Goal: Information Seeking & Learning: Learn about a topic

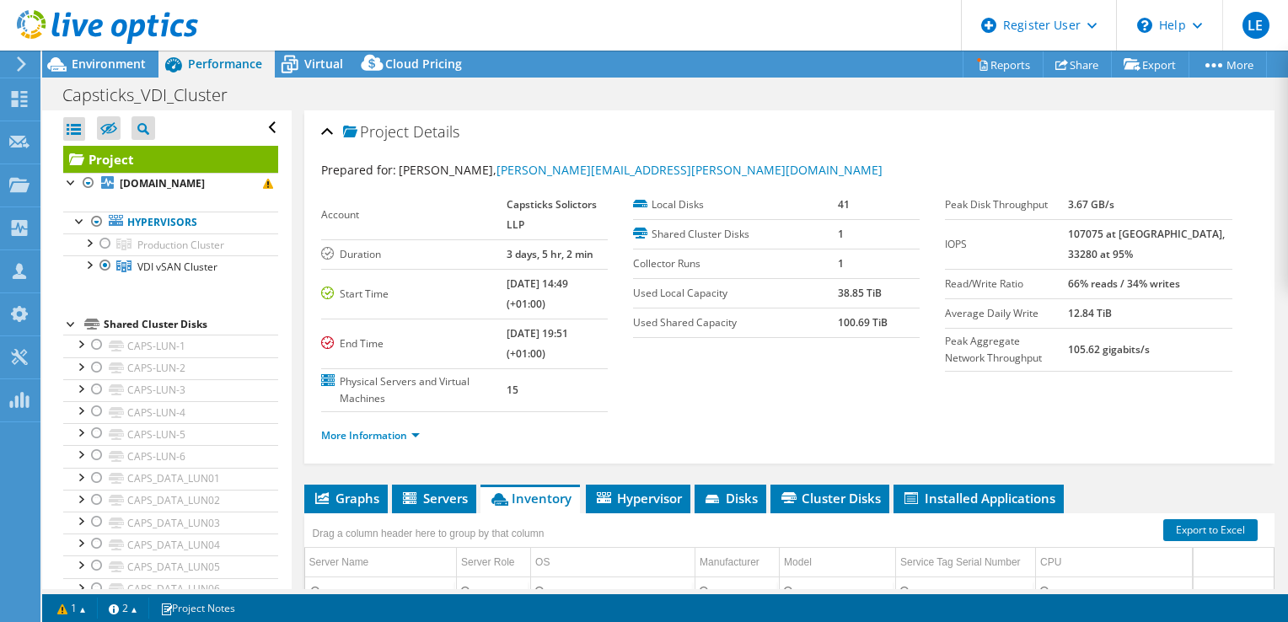
select select "EULondon"
select select "GBP"
click at [106, 66] on span "Environment" at bounding box center [109, 64] width 74 height 16
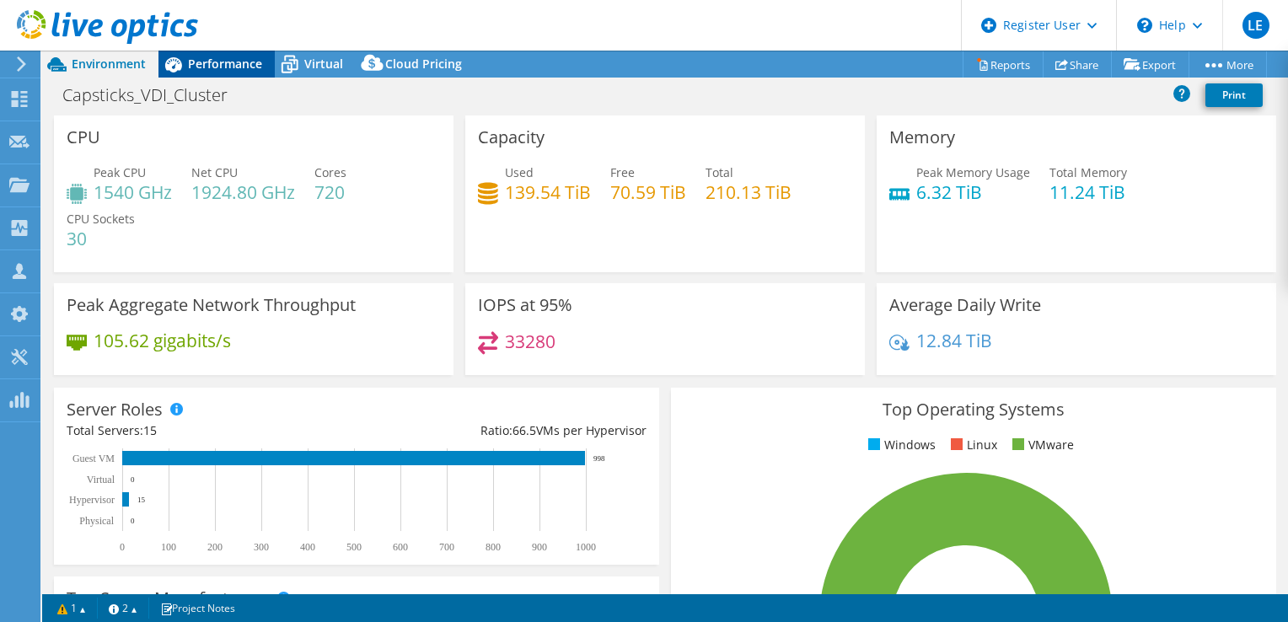
click at [221, 68] on span "Performance" at bounding box center [225, 64] width 74 height 16
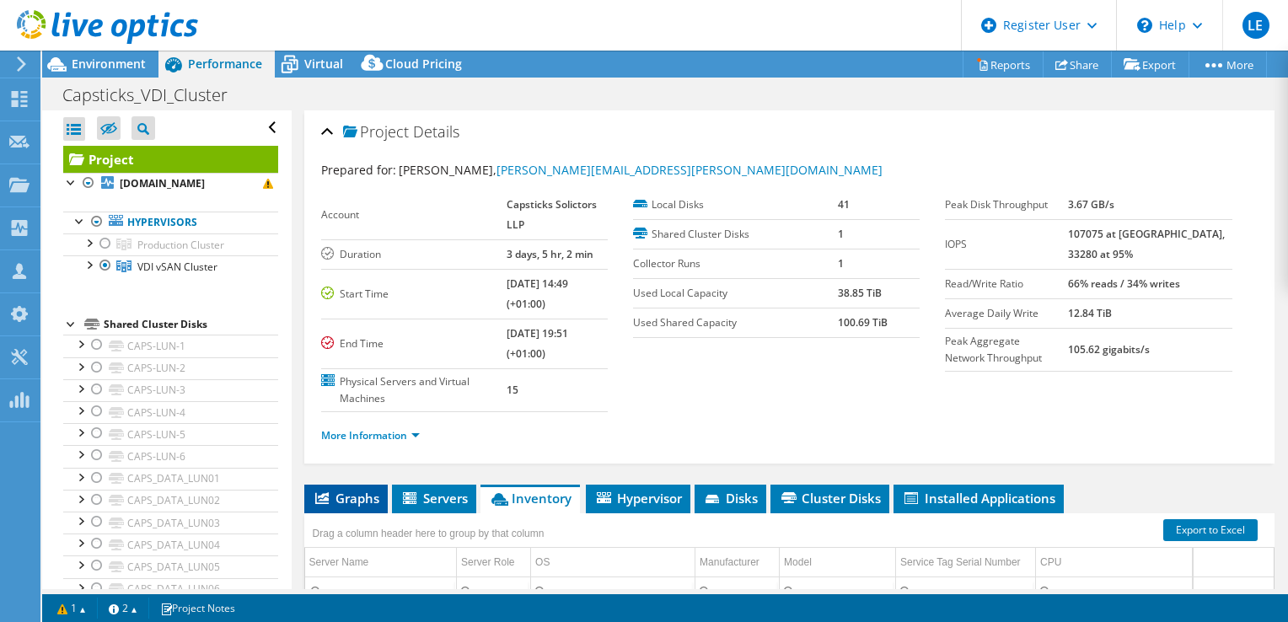
click at [344, 500] on span "Graphs" at bounding box center [346, 498] width 67 height 17
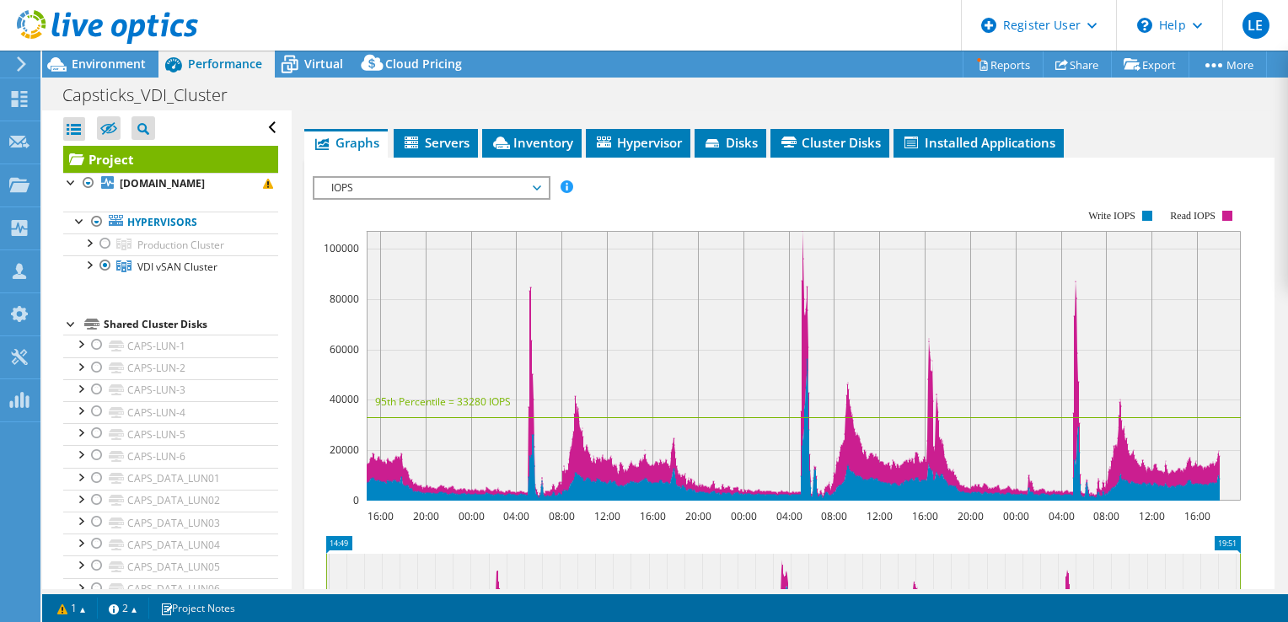
scroll to position [334, 0]
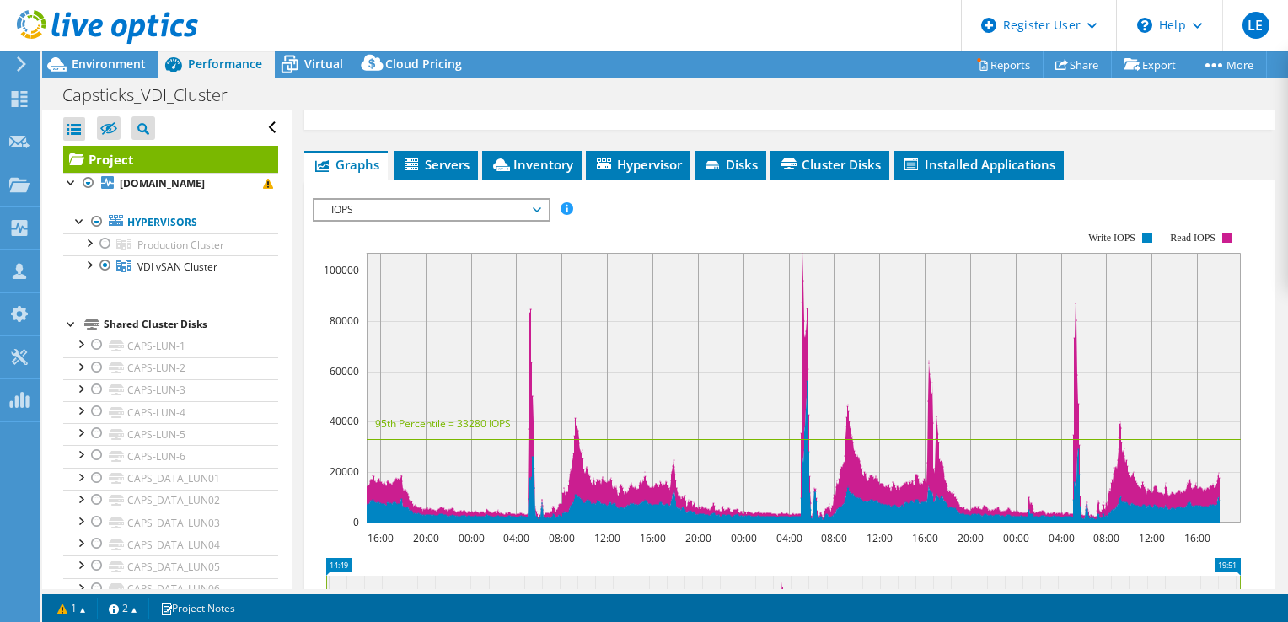
click at [528, 207] on span "IOPS" at bounding box center [431, 210] width 217 height 20
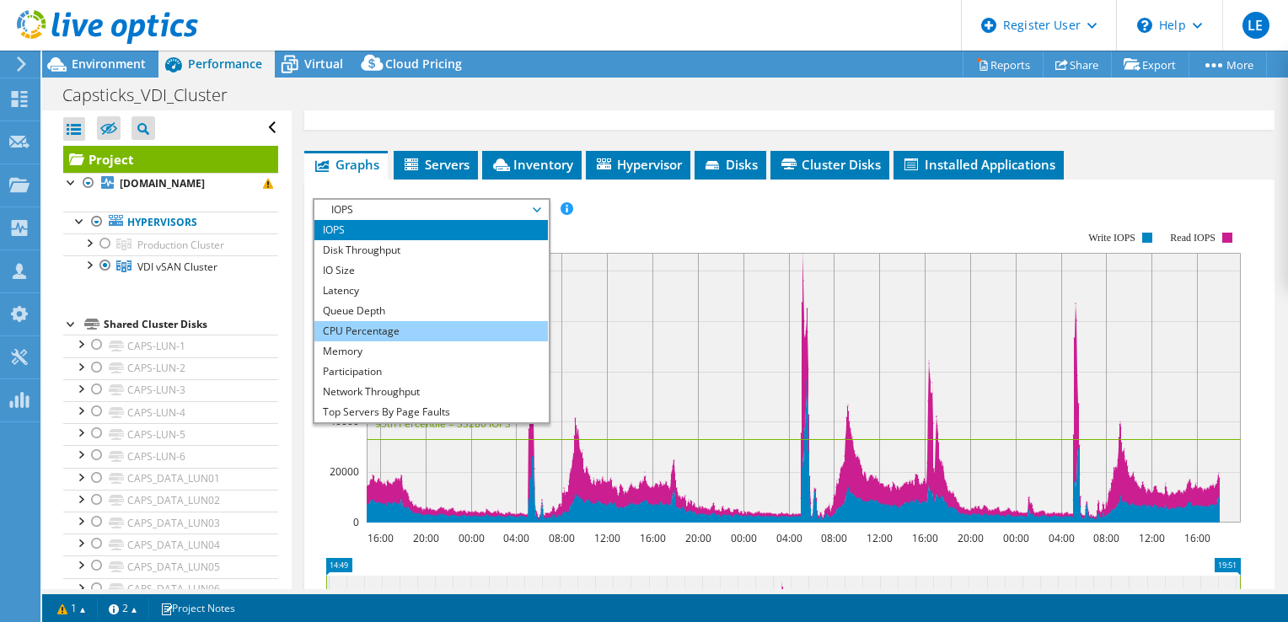
click at [354, 327] on li "CPU Percentage" at bounding box center [430, 331] width 233 height 20
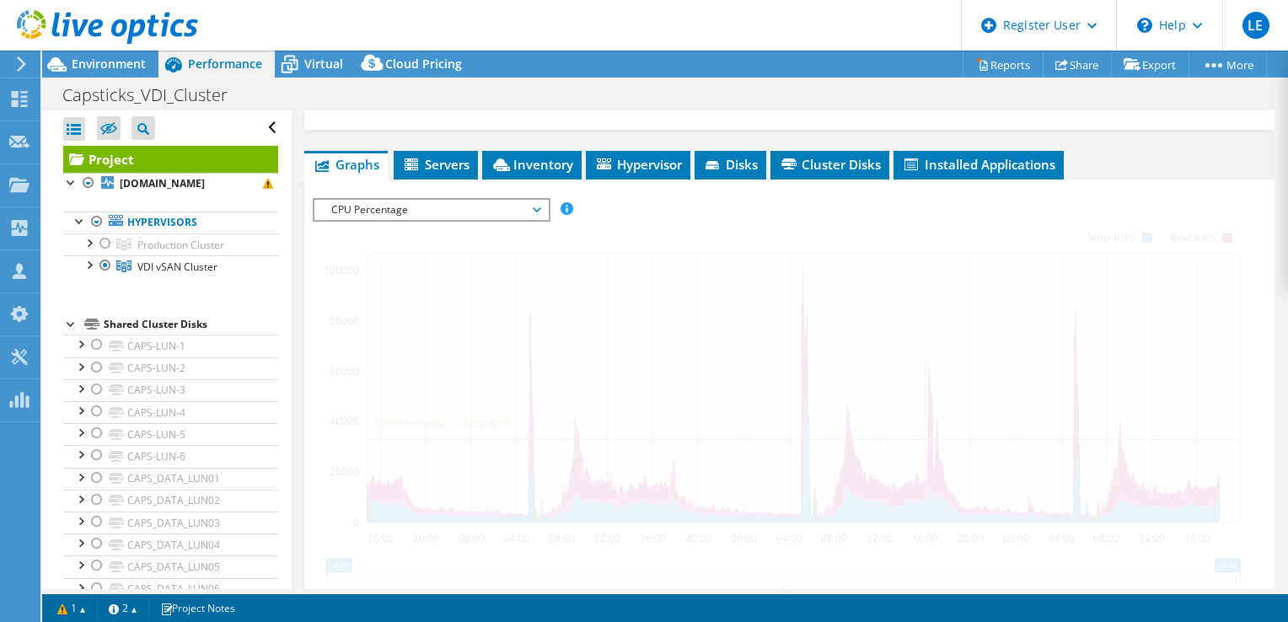
click at [728, 254] on div at bounding box center [789, 486] width 953 height 576
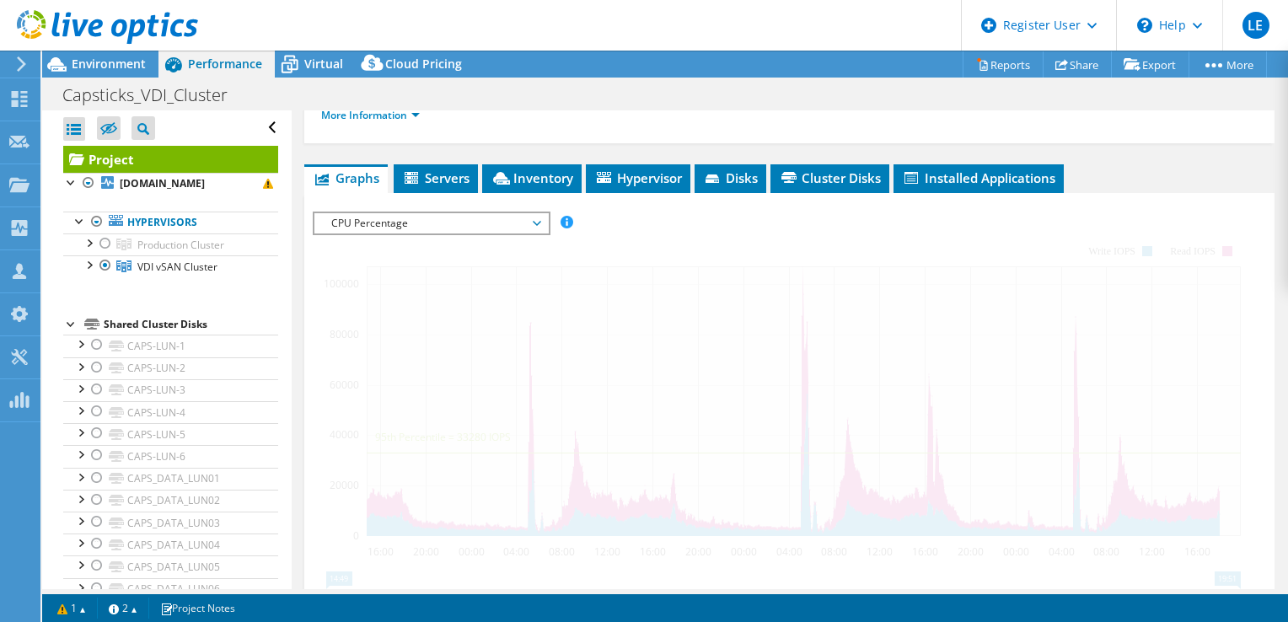
scroll to position [337, 0]
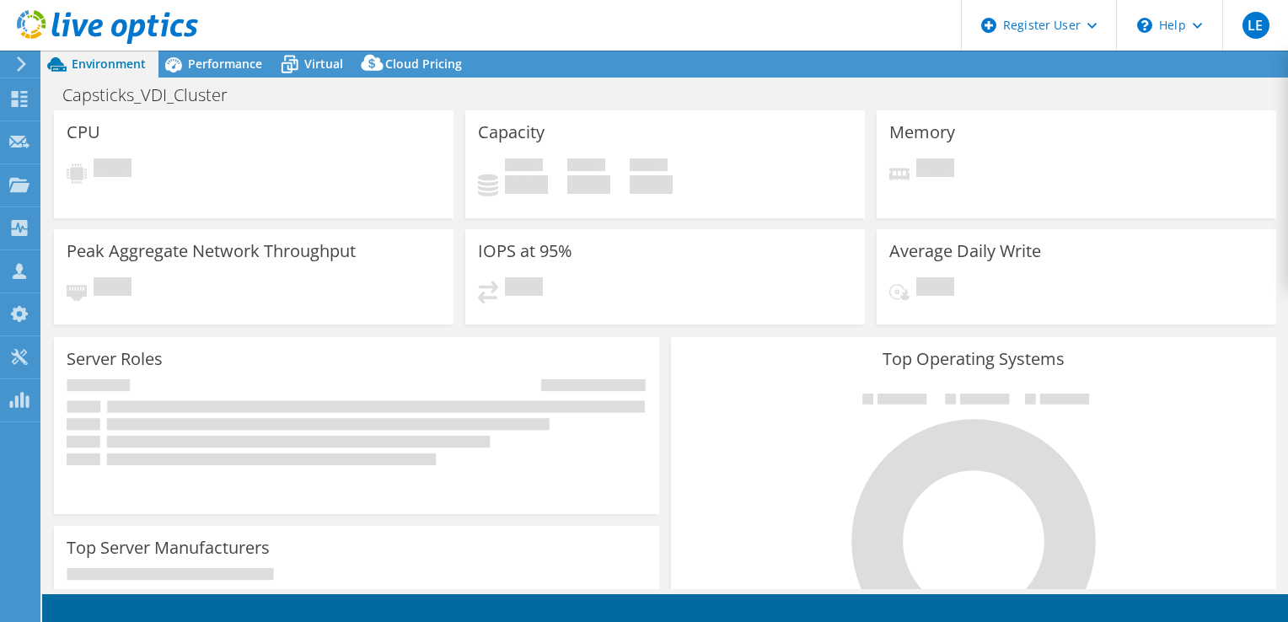
click at [672, 331] on div "Top Operating Systems Windows Linux VMware" at bounding box center [973, 538] width 617 height 415
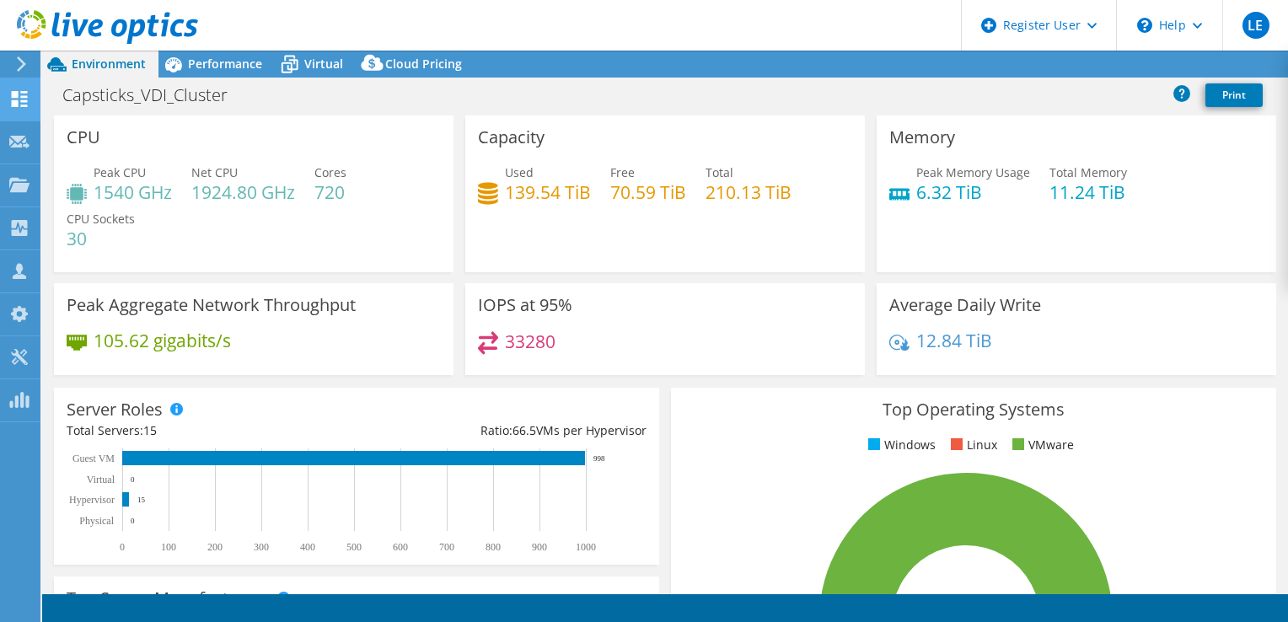
select select "EULondon"
select select "GBP"
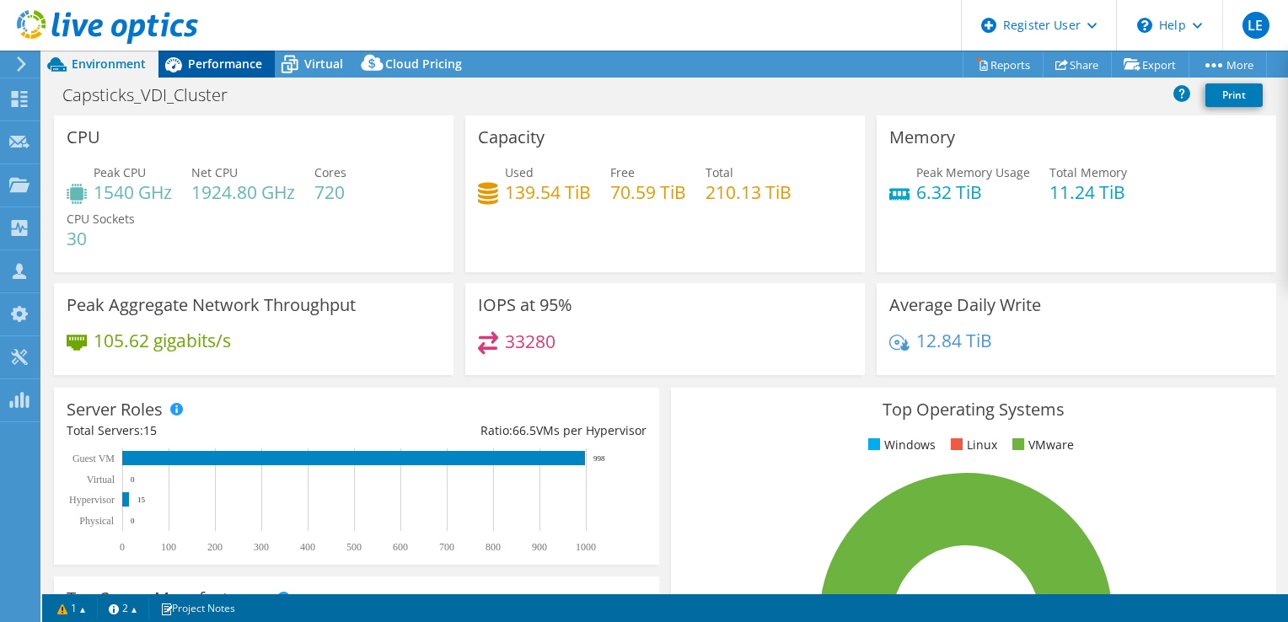
click at [210, 61] on span "Performance" at bounding box center [225, 64] width 74 height 16
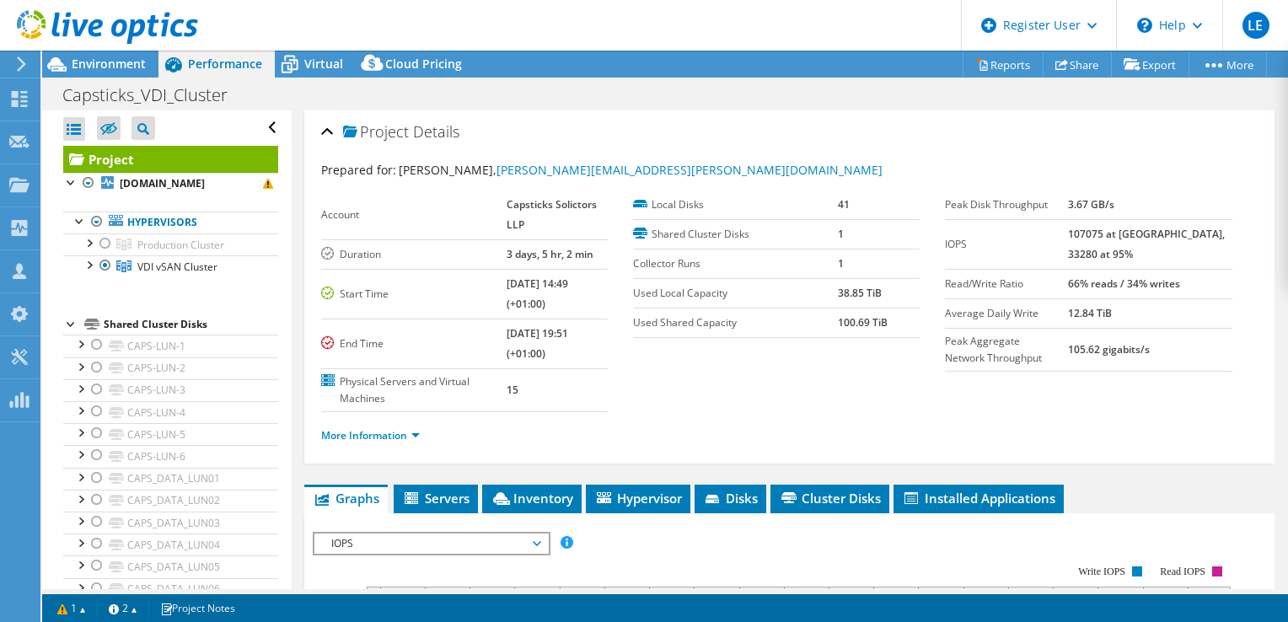
click at [500, 545] on span "IOPS" at bounding box center [431, 543] width 217 height 20
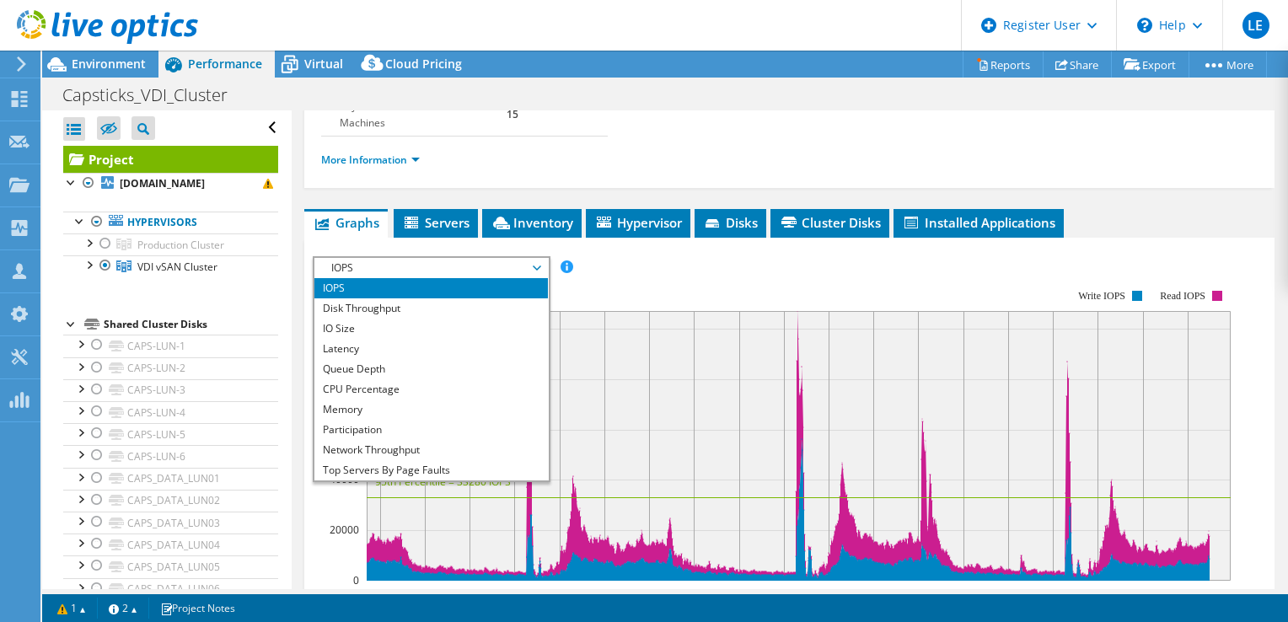
scroll to position [284, 0]
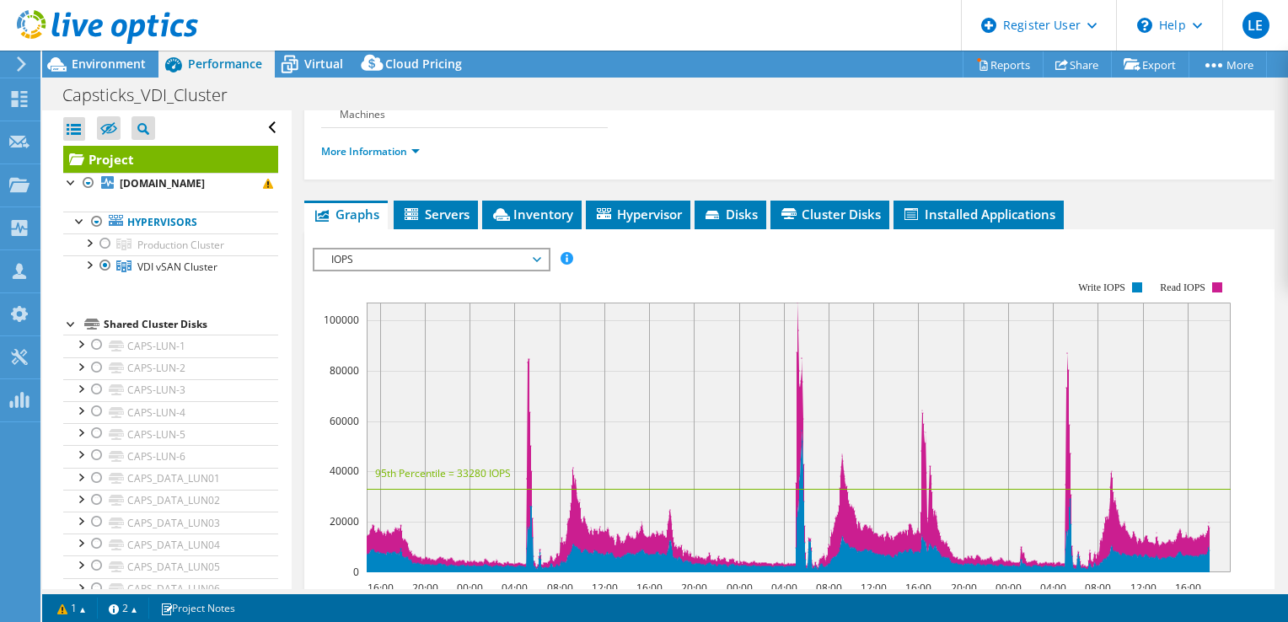
click at [533, 254] on span "IOPS" at bounding box center [431, 259] width 217 height 20
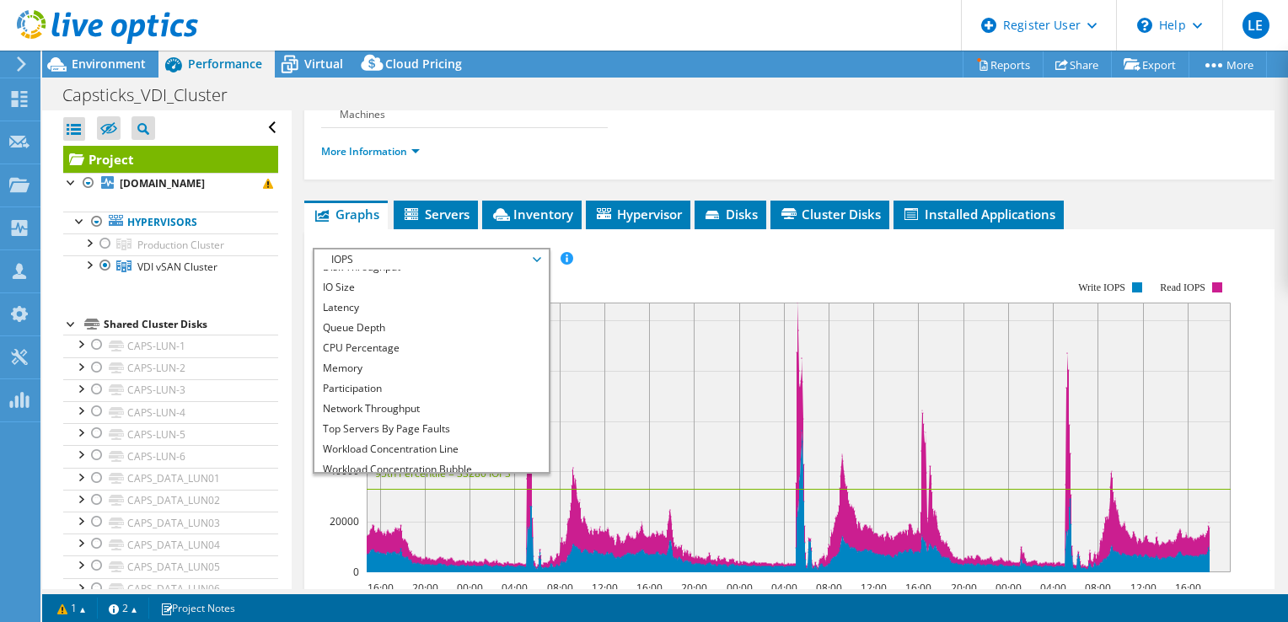
scroll to position [35, 0]
click at [371, 340] on li "CPU Percentage" at bounding box center [430, 346] width 233 height 20
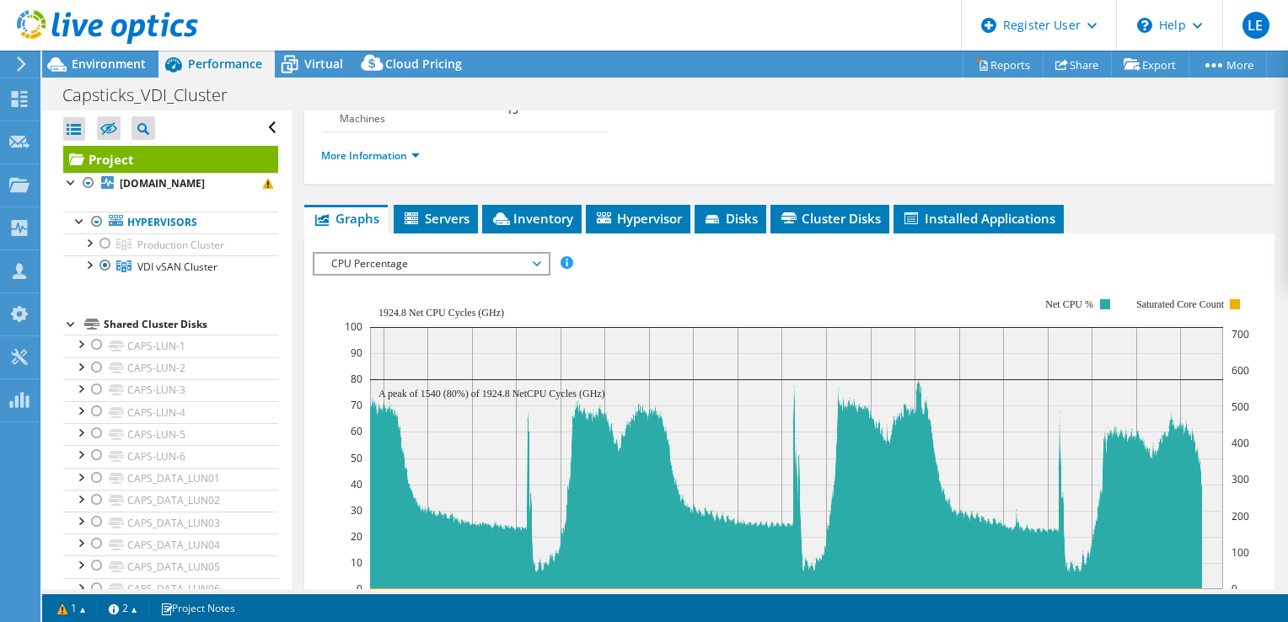
scroll to position [283, 0]
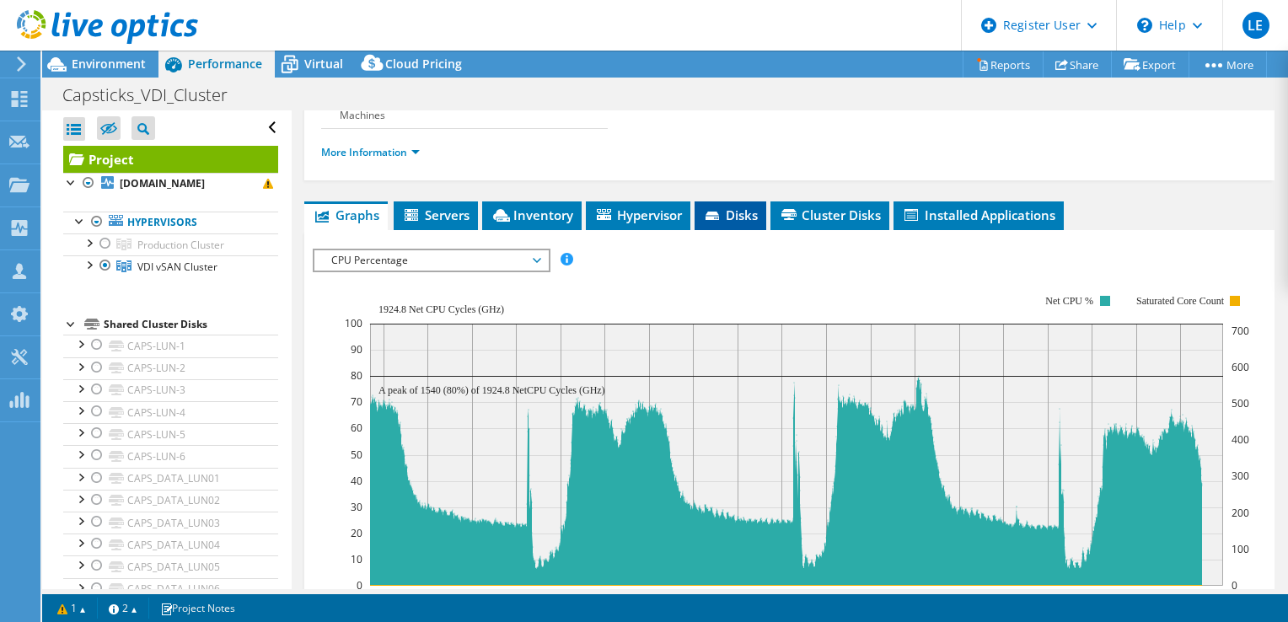
click at [734, 217] on span "Disks" at bounding box center [730, 214] width 55 height 17
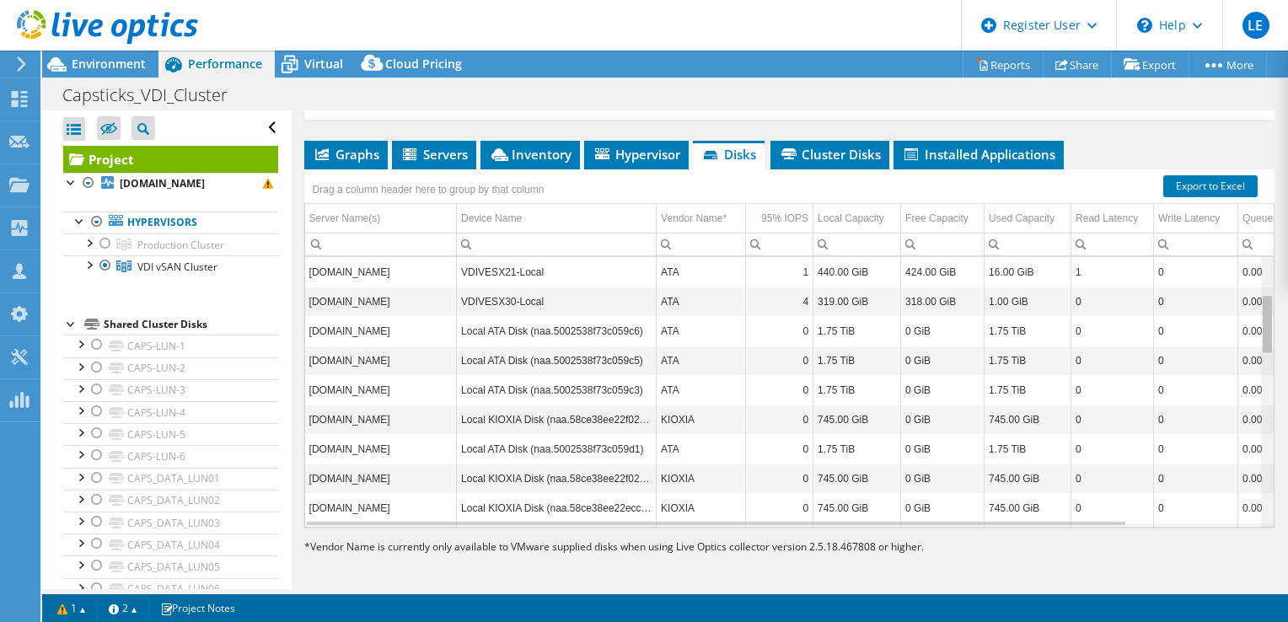
scroll to position [0, 0]
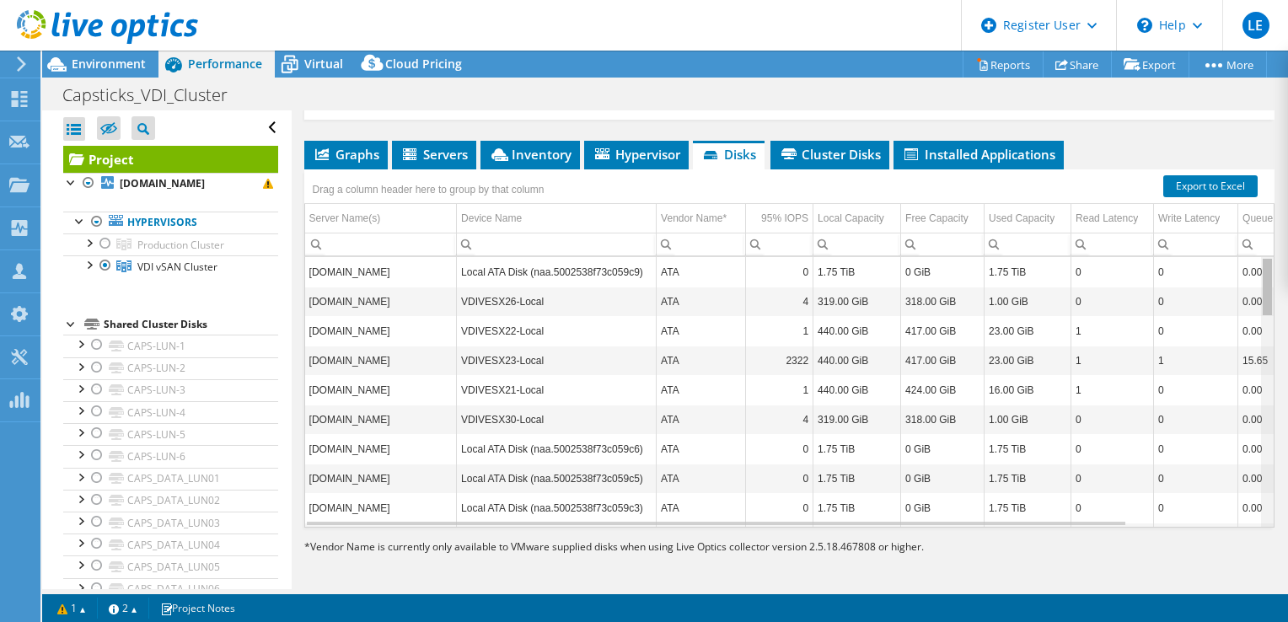
drag, startPoint x: 1255, startPoint y: 284, endPoint x: 1242, endPoint y: 272, distance: 17.3
click at [1242, 272] on body "LE Dell User Landi Elezi [EMAIL_ADDRESS][PERSON_NAME][DOMAIN_NAME] Dell My Prof…" at bounding box center [644, 311] width 1288 height 622
click at [119, 62] on span "Environment" at bounding box center [109, 64] width 74 height 16
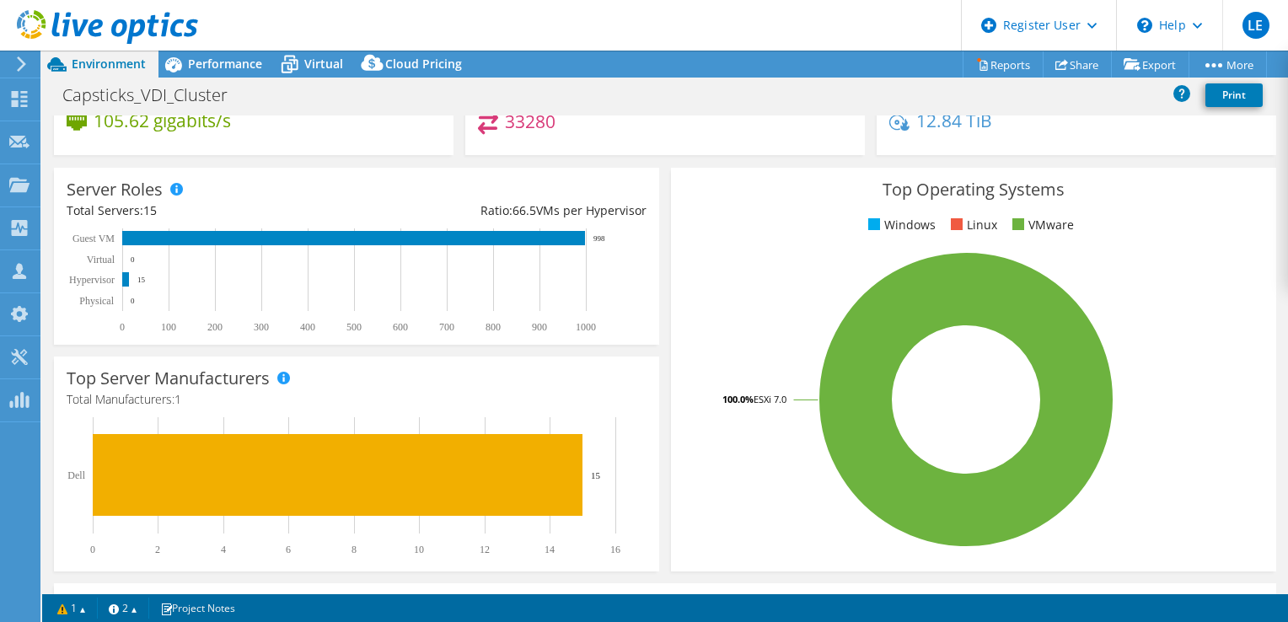
scroll to position [55, 0]
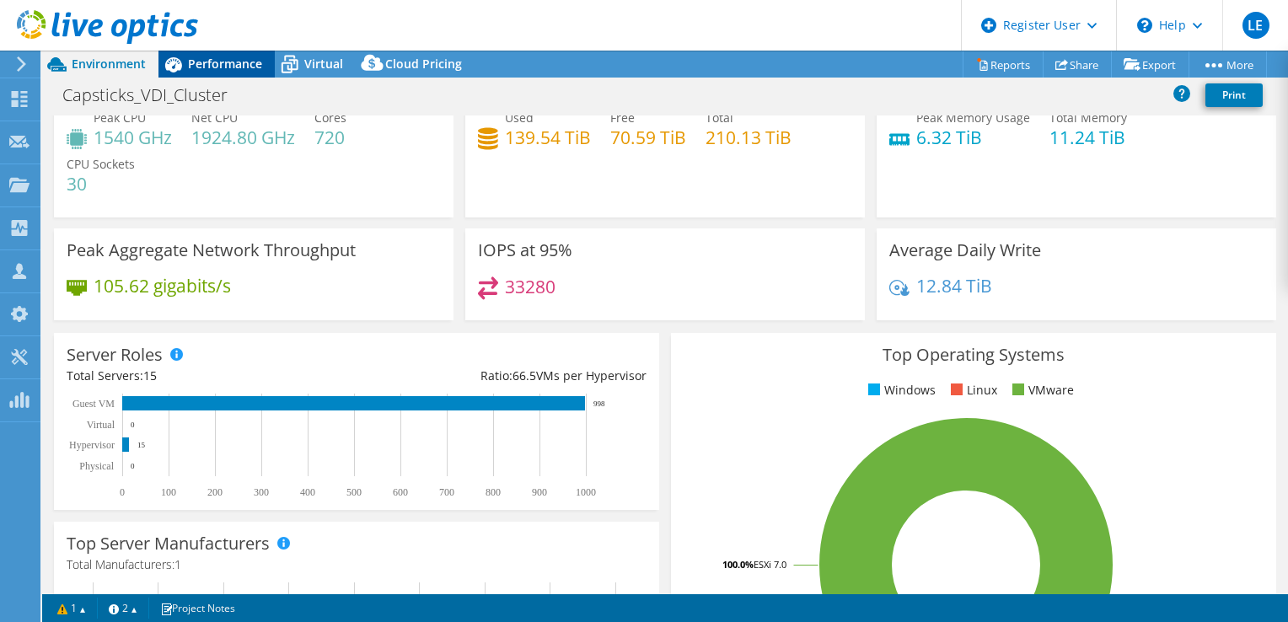
click at [244, 62] on span "Performance" at bounding box center [225, 64] width 74 height 16
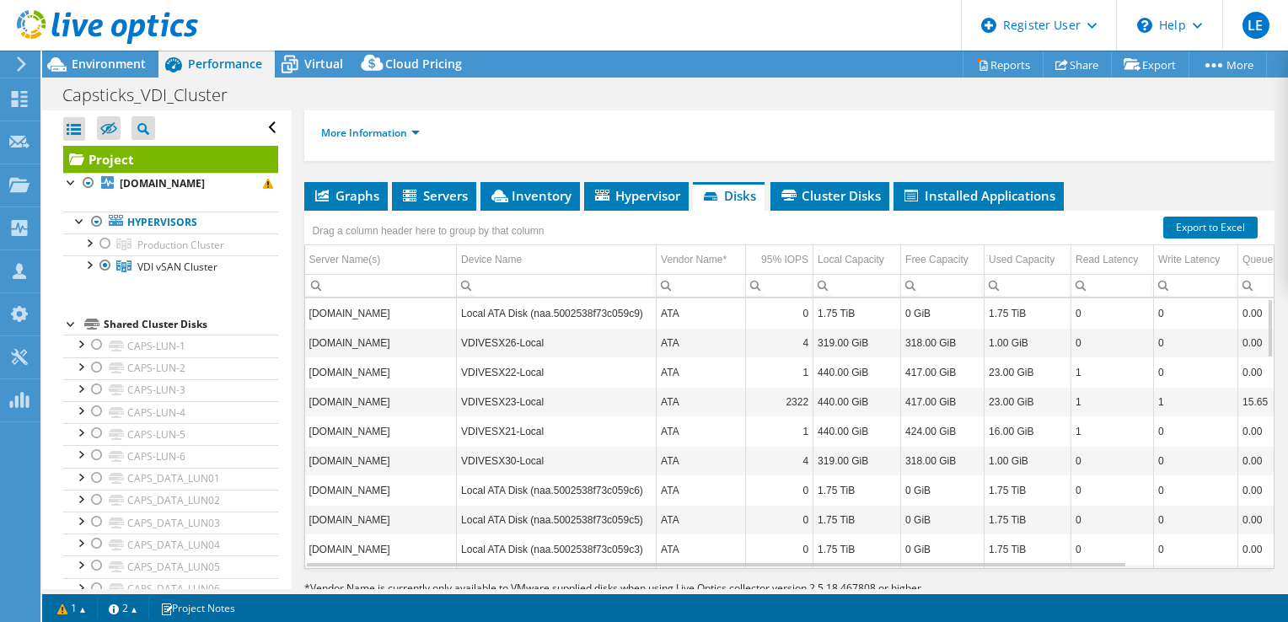
scroll to position [157, 0]
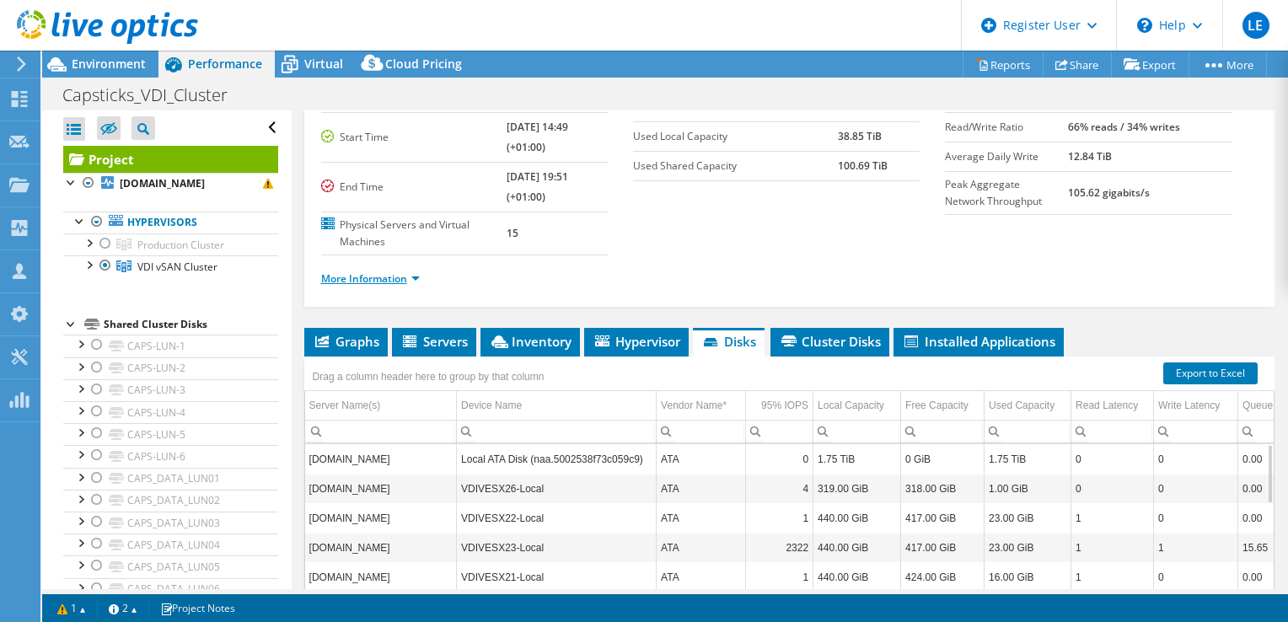
click at [381, 275] on link "More Information" at bounding box center [370, 278] width 99 height 14
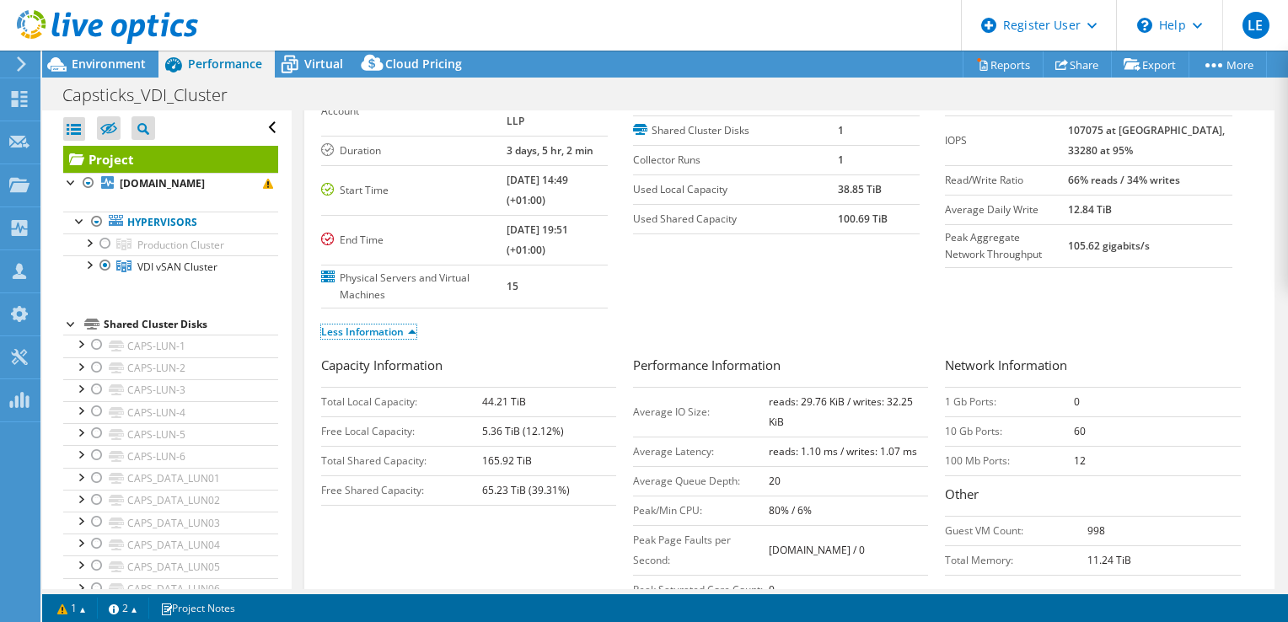
scroll to position [81, 0]
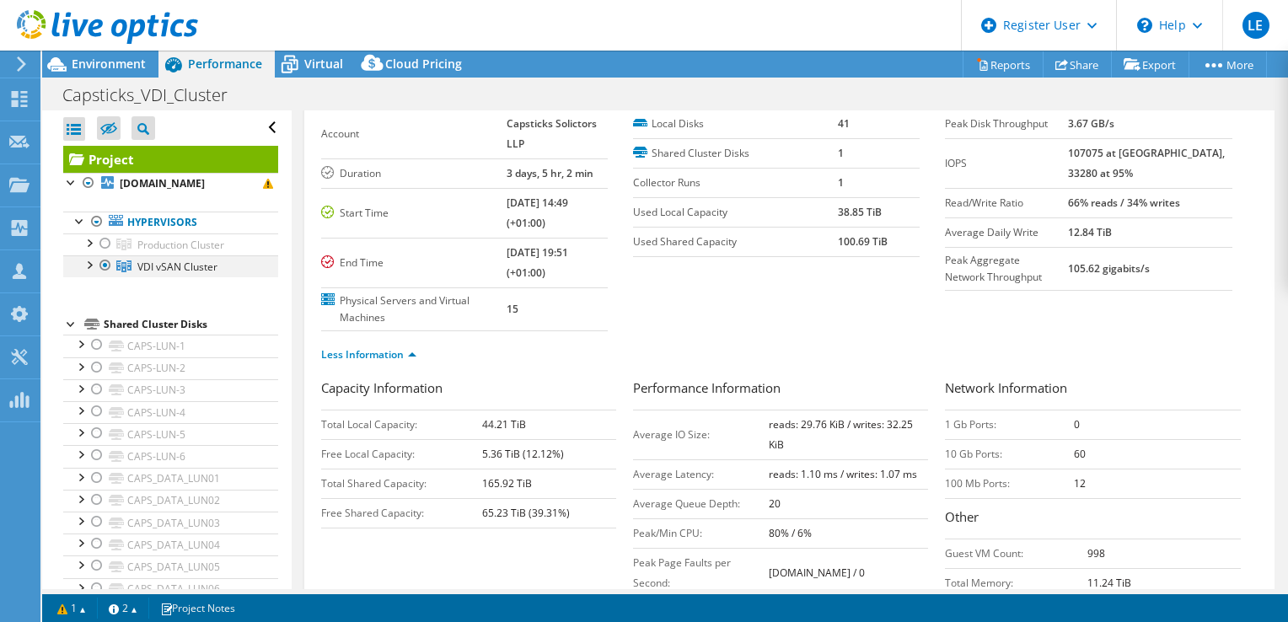
click at [91, 264] on div at bounding box center [88, 263] width 17 height 17
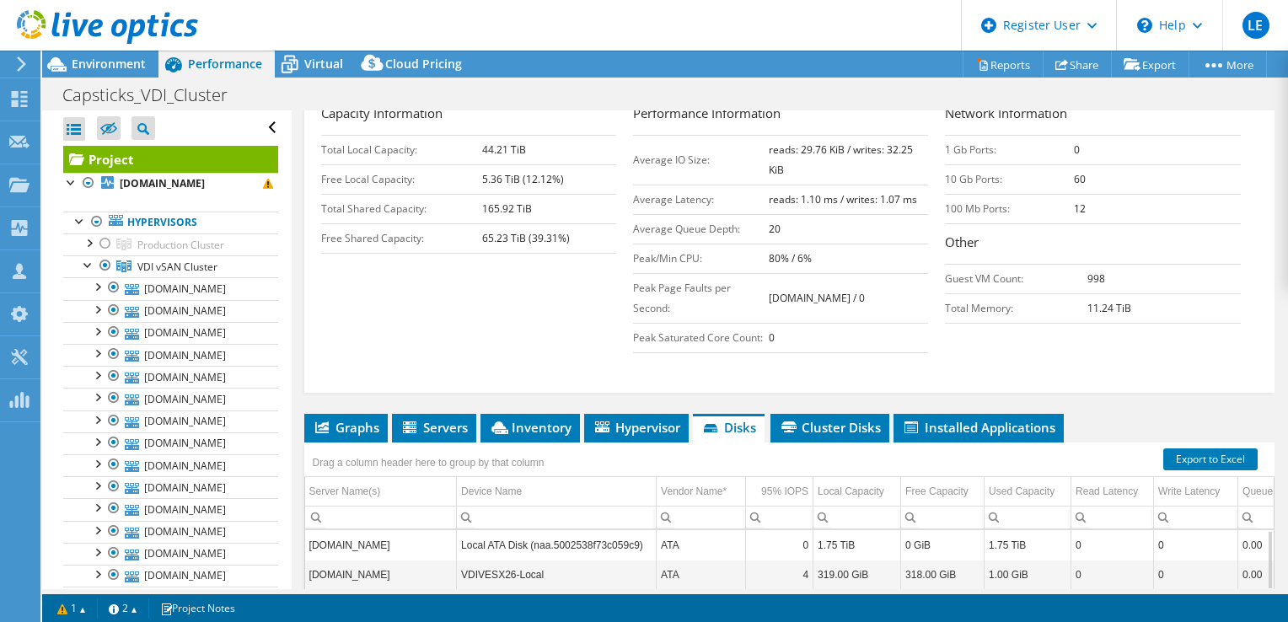
scroll to position [369, 0]
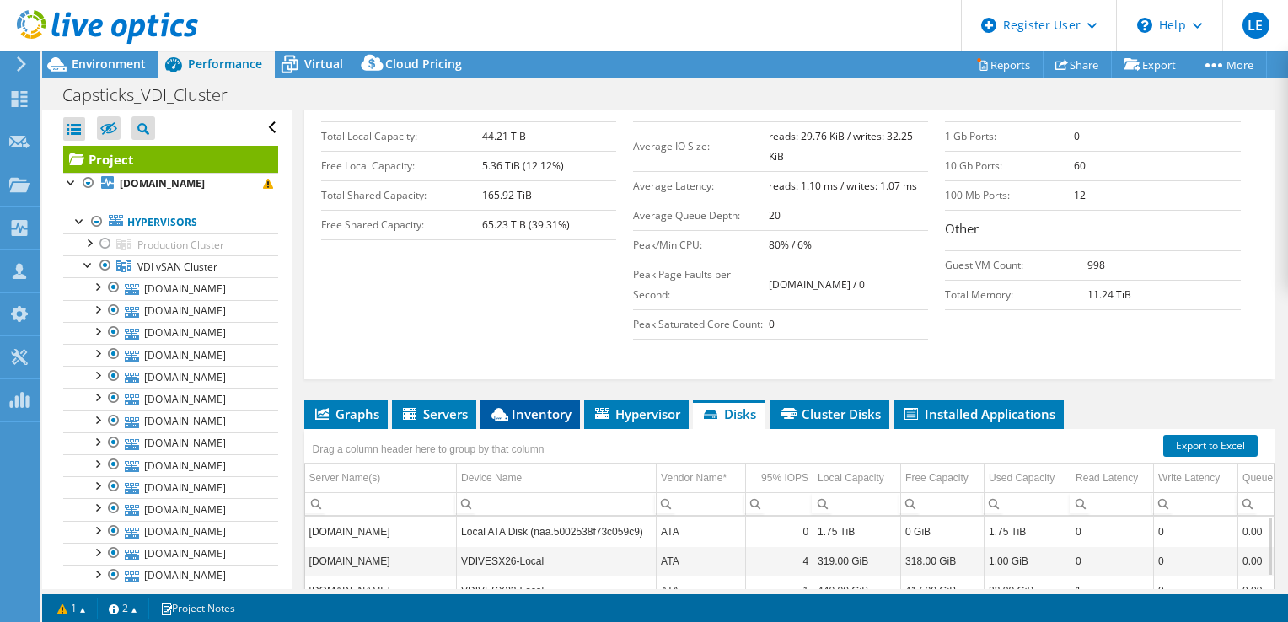
click at [523, 416] on span "Inventory" at bounding box center [530, 413] width 83 height 17
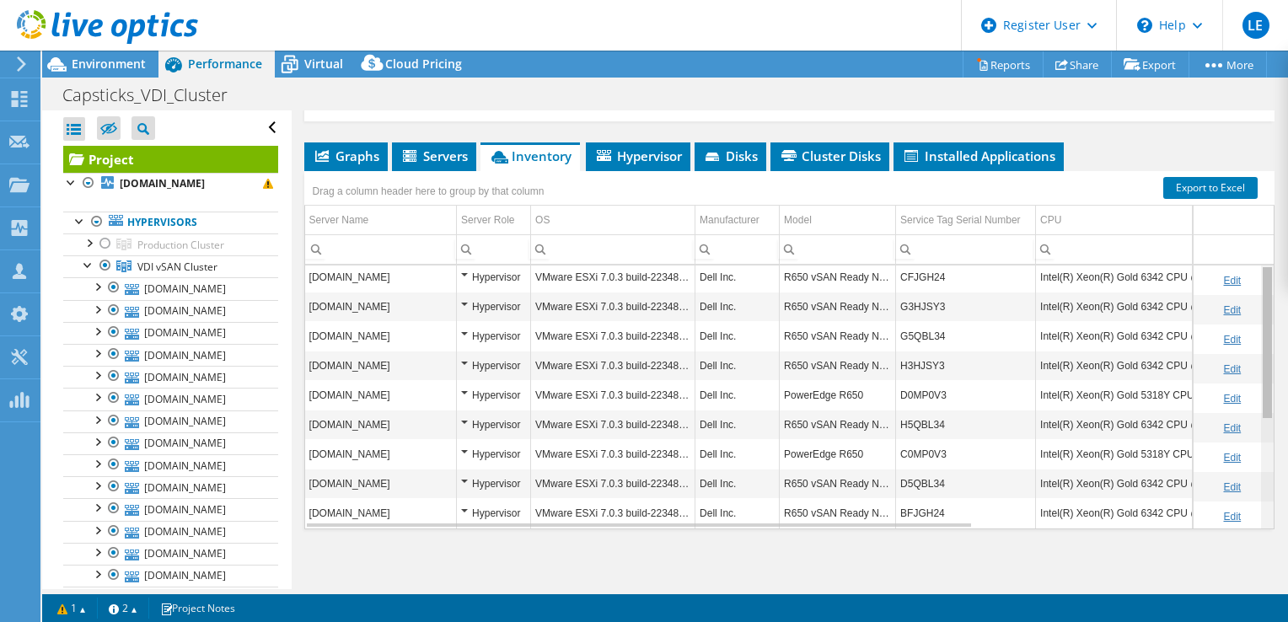
scroll to position [0, 0]
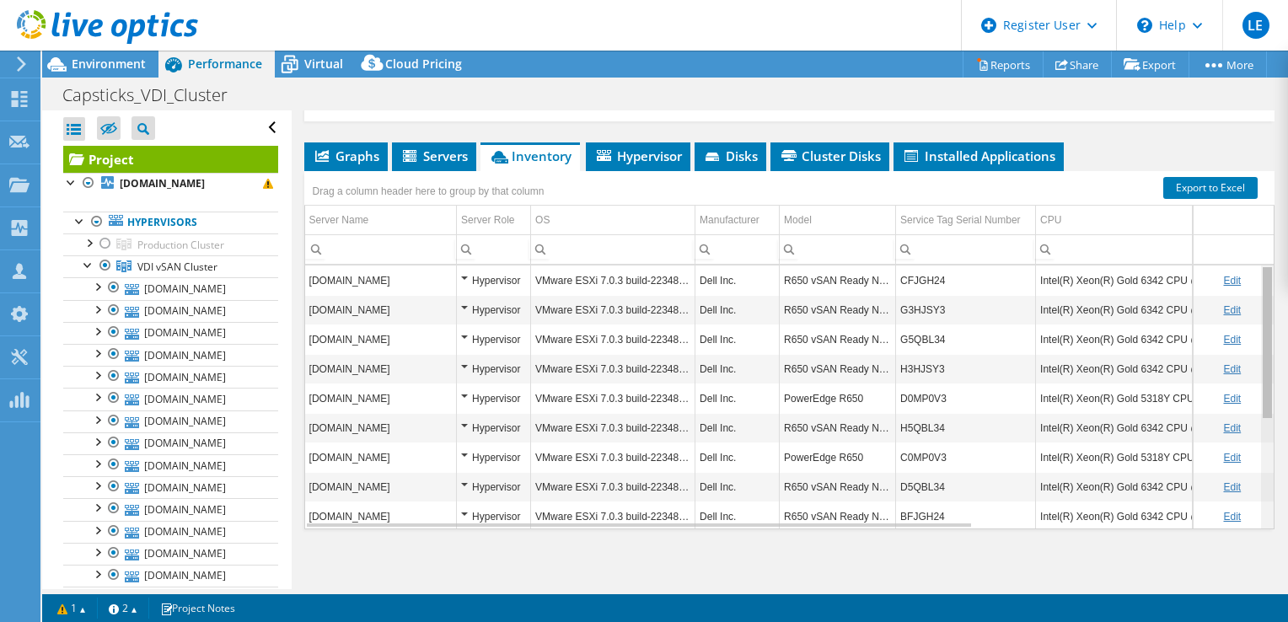
drag, startPoint x: 1254, startPoint y: 395, endPoint x: 1262, endPoint y: 375, distance: 21.9
click at [1262, 375] on body "LE Dell User Landi Elezi [EMAIL_ADDRESS][PERSON_NAME][DOMAIN_NAME] Dell My Prof…" at bounding box center [644, 311] width 1288 height 622
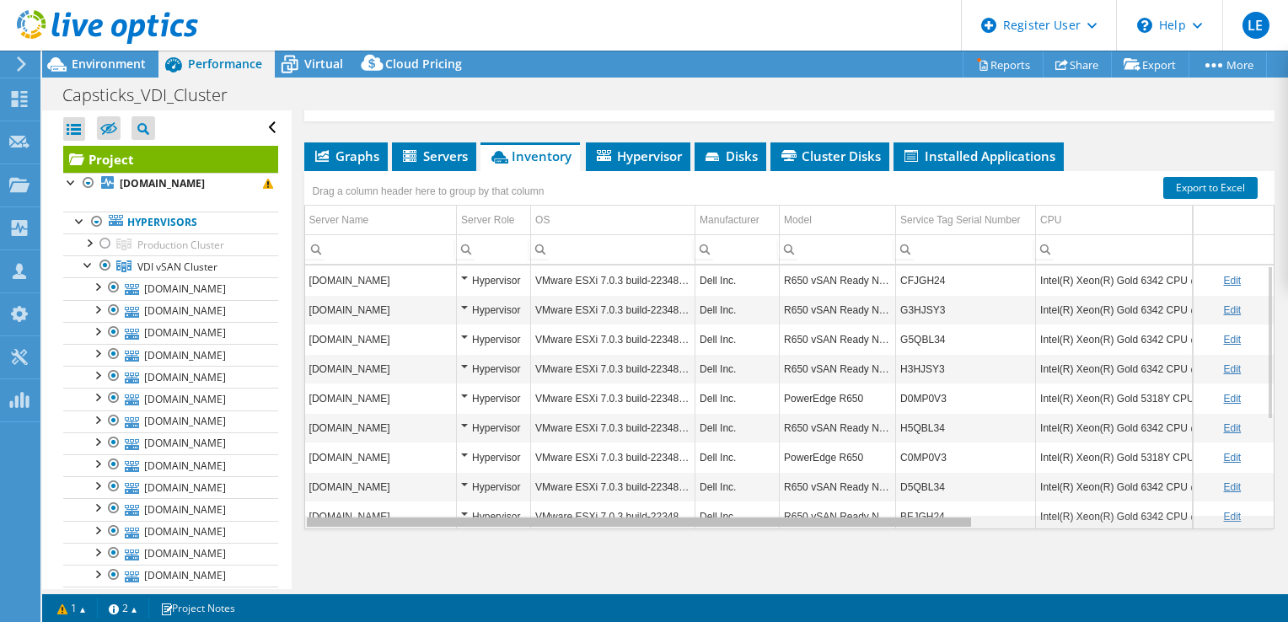
drag, startPoint x: 897, startPoint y: 514, endPoint x: 876, endPoint y: 561, distance: 51.3
click at [876, 561] on body "LE Dell User Landi Elezi [EMAIL_ADDRESS][PERSON_NAME][DOMAIN_NAME] Dell My Prof…" at bounding box center [644, 311] width 1288 height 622
drag, startPoint x: 943, startPoint y: 392, endPoint x: 895, endPoint y: 393, distance: 48.0
click at [896, 393] on td "D0MP0V3" at bounding box center [966, 397] width 140 height 29
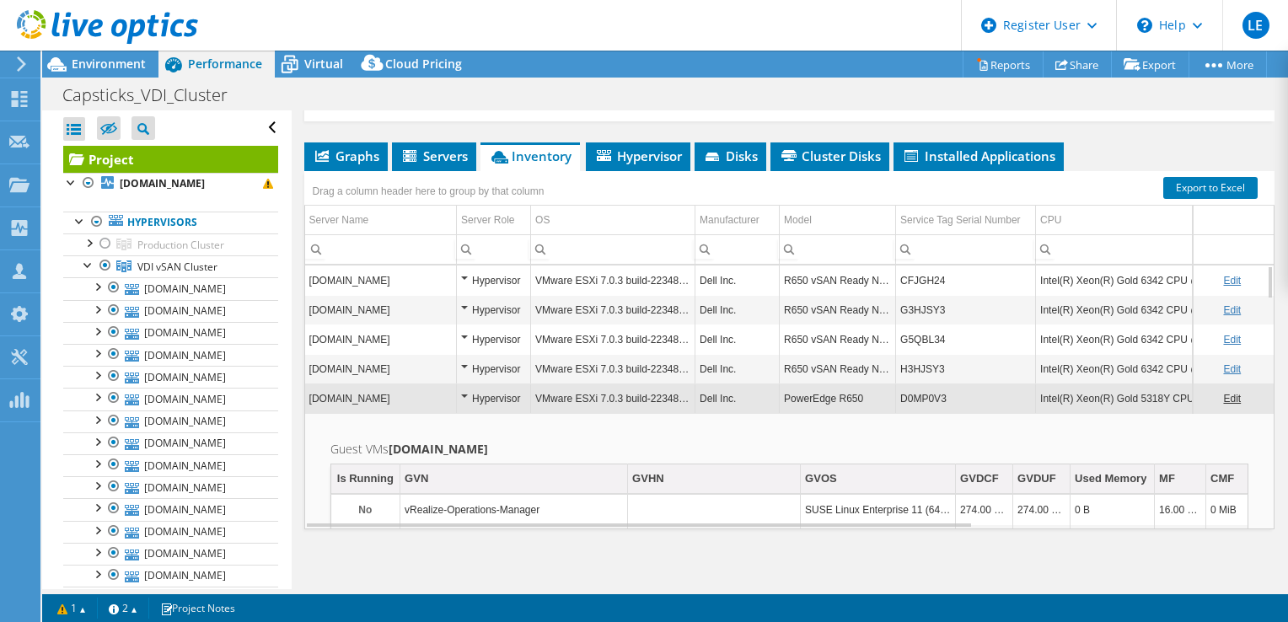
click at [1223, 396] on link "Edit" at bounding box center [1232, 399] width 18 height 12
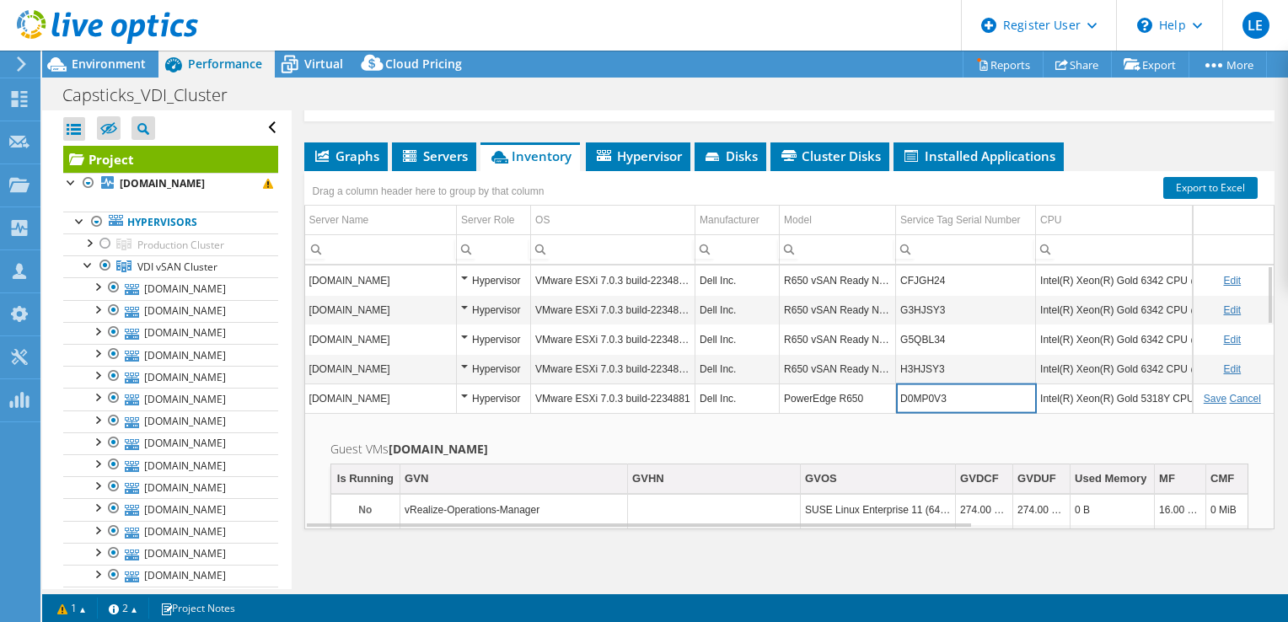
drag, startPoint x: 951, startPoint y: 396, endPoint x: 894, endPoint y: 399, distance: 56.5
click at [894, 399] on tr "[DOMAIN_NAME] Hypervisor VMware ESXi 7.0.3 build-22348816 Dell Inc. PowerEdge R…" at bounding box center [990, 397] width 1371 height 29
